Goal: Information Seeking & Learning: Learn about a topic

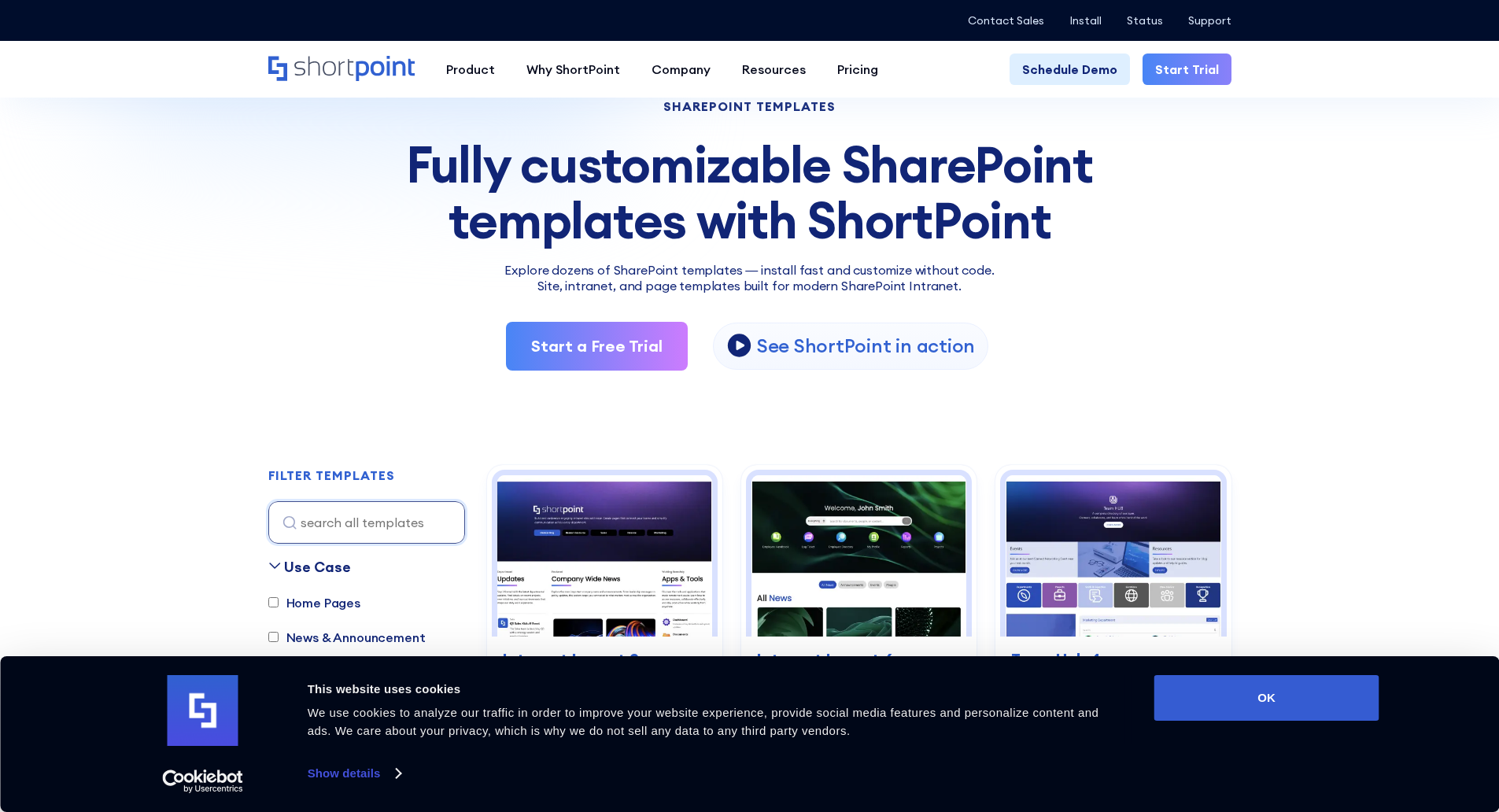
scroll to position [157, 0]
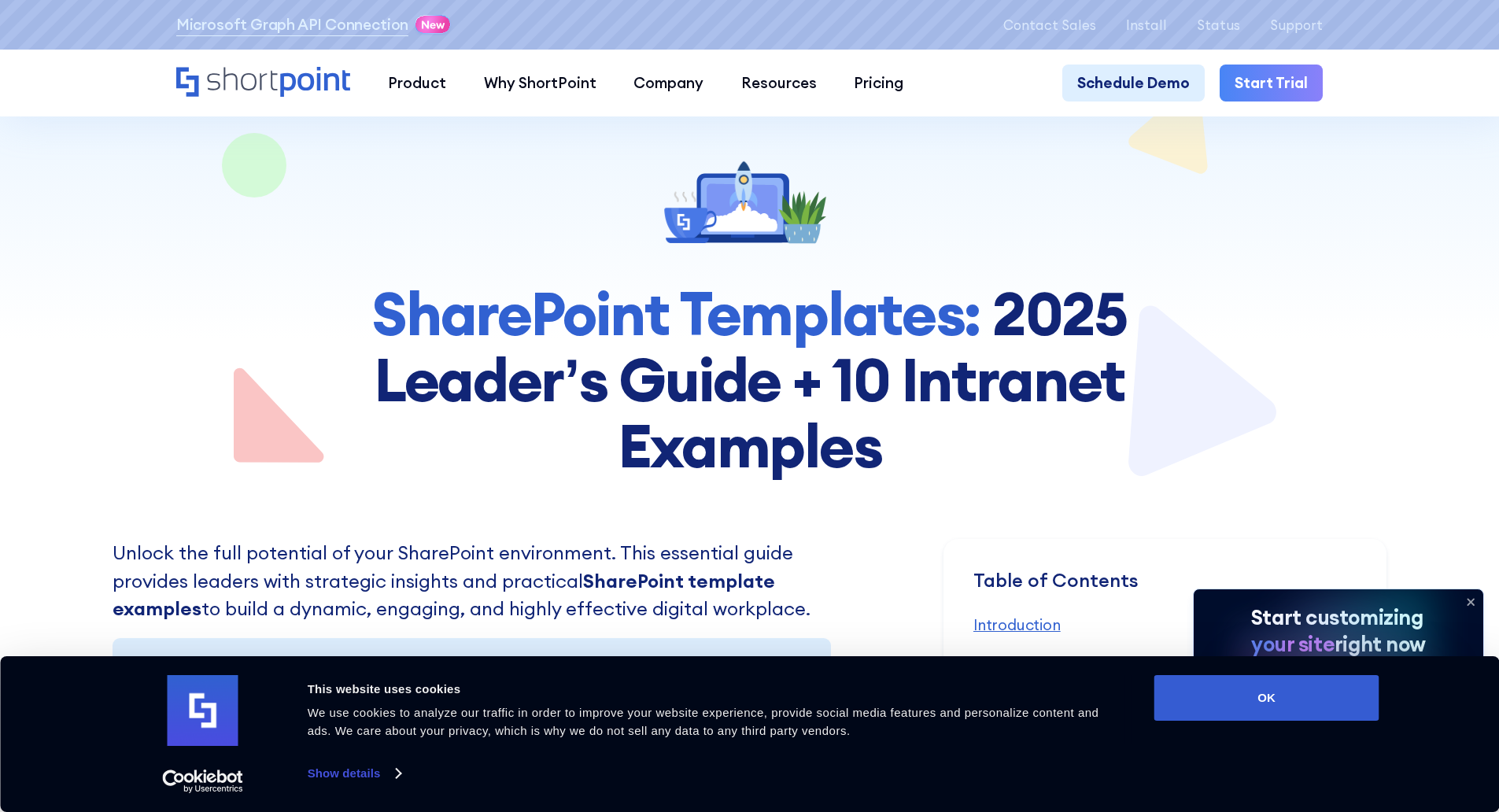
scroll to position [157, 0]
